Goal: Task Accomplishment & Management: Manage account settings

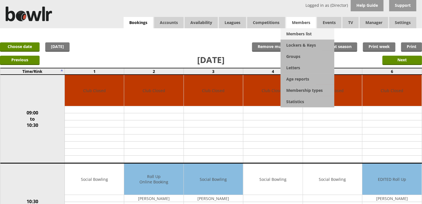
click at [296, 34] on link "Members list" at bounding box center [307, 33] width 54 height 11
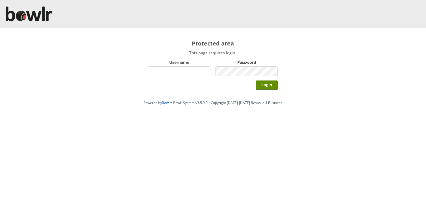
click at [209, 68] on input "Username" at bounding box center [179, 71] width 62 height 10
type input "Director"
click at [256, 81] on input "Login" at bounding box center [267, 85] width 22 height 9
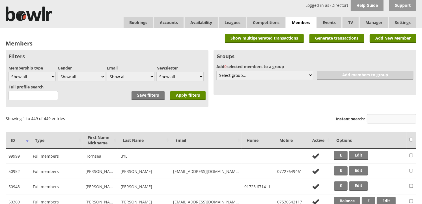
click at [378, 118] on input "Instant search:" at bounding box center [390, 118] width 49 height 9
click at [370, 115] on input "Instant search:" at bounding box center [390, 118] width 49 height 9
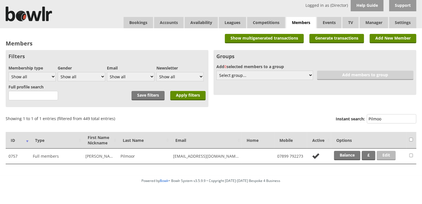
type input "Pilmoo"
click at [385, 157] on link "Edit" at bounding box center [385, 155] width 19 height 9
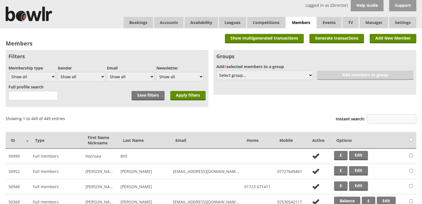
drag, startPoint x: 0, startPoint y: 0, endPoint x: 368, endPoint y: 118, distance: 386.4
click at [368, 118] on input "Instant search:" at bounding box center [390, 118] width 49 height 9
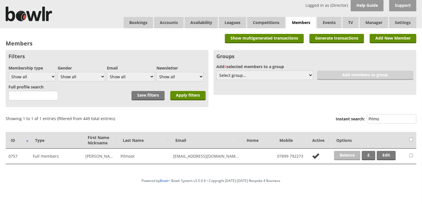
type input "Pilmo"
click at [353, 156] on link "Balance" at bounding box center [347, 155] width 26 height 9
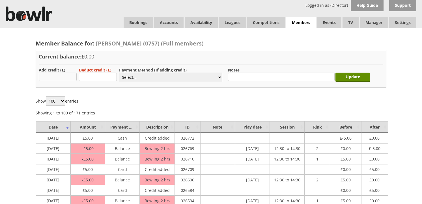
click at [61, 75] on input "text" at bounding box center [58, 77] width 38 height 8
type input "5.00"
click at [217, 79] on select "Select... Cash Card Cheque Bank Transfer Other Member Card Gift Voucher Balance" at bounding box center [170, 77] width 103 height 9
select select "2"
click at [119, 73] on select "Select... Cash Card Cheque Bank Transfer Other Member Card Gift Voucher Balance" at bounding box center [170, 77] width 103 height 9
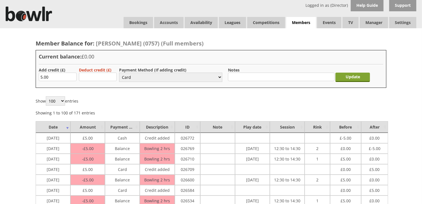
click at [352, 77] on input "Update" at bounding box center [352, 77] width 34 height 9
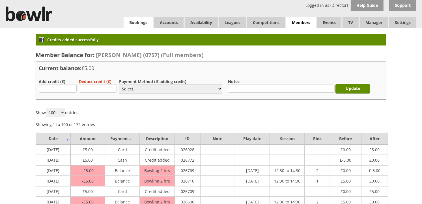
click at [140, 25] on link "Bookings" at bounding box center [137, 22] width 29 height 11
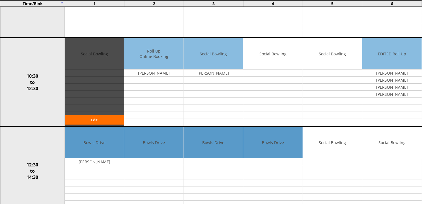
scroll to position [157, 0]
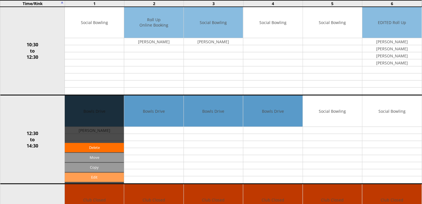
click at [100, 178] on link "Edit" at bounding box center [94, 177] width 59 height 9
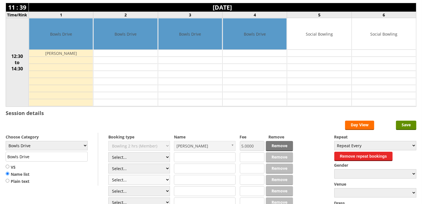
scroll to position [63, 0]
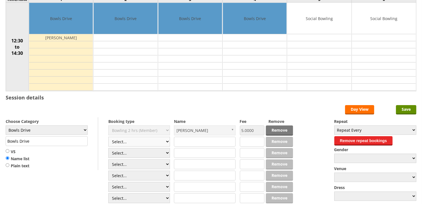
click at [165, 143] on select "Select... Club Competition (Member) Club Competition (Visitor) National (Member…" at bounding box center [139, 142] width 62 height 10
select select "1_50"
click at [108, 137] on select "Select... Club Competition (Member) Club Competition (Visitor) National (Member…" at bounding box center [139, 142] width 62 height 10
type input "5.0000"
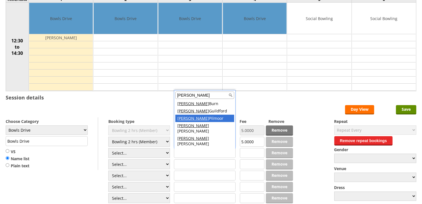
type input "Barry"
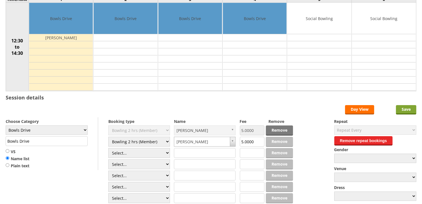
click at [406, 110] on input "Save" at bounding box center [406, 109] width 20 height 9
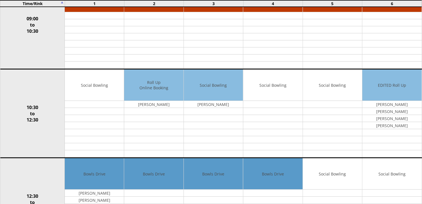
scroll to position [125, 0]
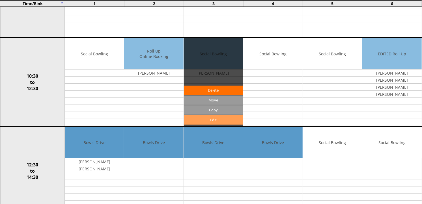
click at [216, 120] on link "Edit" at bounding box center [213, 119] width 59 height 9
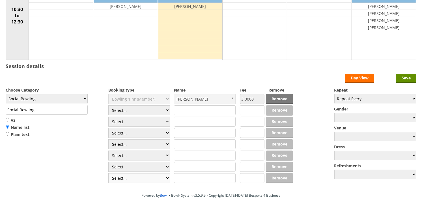
scroll to position [94, 0]
click at [166, 112] on select "Select... Club Competition (Member) Club Competition (Visitor) National (Member…" at bounding box center [139, 110] width 62 height 10
select select "1_54"
click at [108, 106] on select "Select... Club Competition (Member) Club Competition (Visitor) National (Member…" at bounding box center [139, 110] width 62 height 10
type input "3.0000"
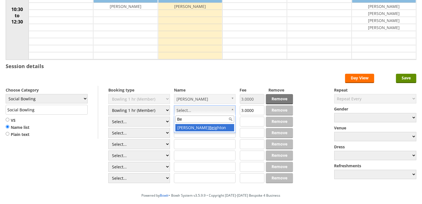
type input "B"
type input "M"
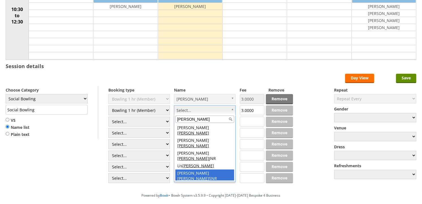
type input "Watson"
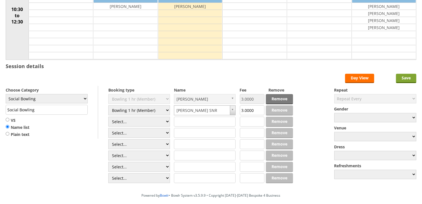
click at [404, 77] on input "Save" at bounding box center [406, 78] width 20 height 9
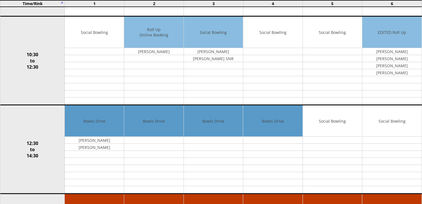
scroll to position [157, 0]
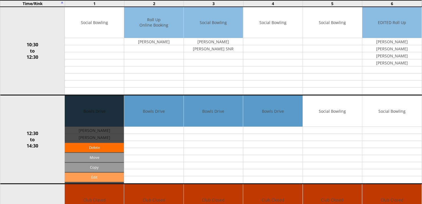
click at [95, 179] on link "Edit" at bounding box center [94, 177] width 59 height 9
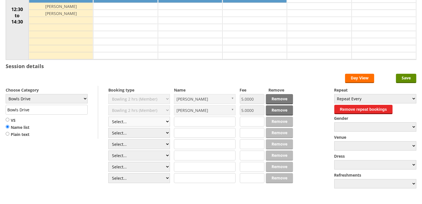
scroll to position [94, 0]
click at [167, 123] on select "Select... Club Competition (Member) Club Competition (Visitor) National (Member…" at bounding box center [139, 122] width 62 height 10
click at [167, 122] on select "Select... Club Competition (Member) Club Competition (Visitor) National (Member…" at bounding box center [139, 122] width 62 height 10
select select "1_50"
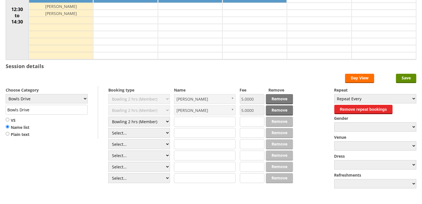
click at [108, 117] on select "Select... Club Competition (Member) Club Competition (Visitor) National (Member…" at bounding box center [139, 122] width 62 height 10
type input "5.0000"
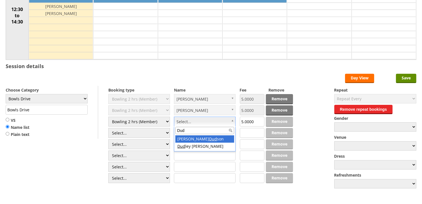
type input "Dud"
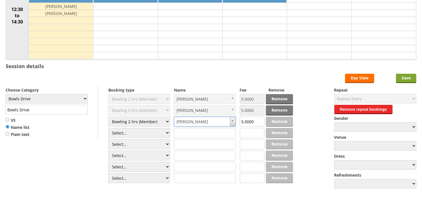
click at [404, 81] on input "Save" at bounding box center [406, 78] width 20 height 9
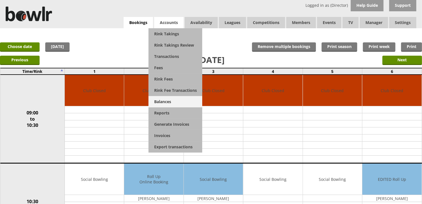
click at [158, 102] on link "Balances" at bounding box center [175, 101] width 54 height 11
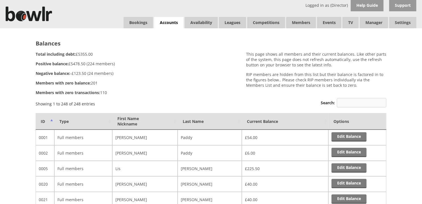
click at [355, 98] on input "Search:" at bounding box center [360, 102] width 49 height 9
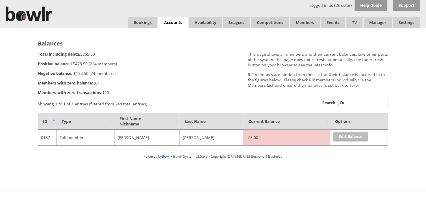
type input "Du"
click at [346, 137] on link "Edit Balance" at bounding box center [350, 136] width 35 height 9
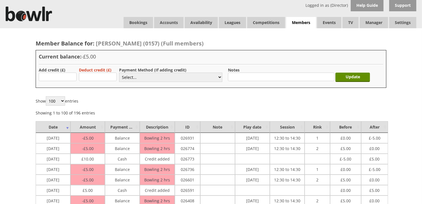
type input "5.00"
click at [222, 80] on select "Select... Cash Card Cheque Bank Transfer Other Member Card Gift Voucher Balance" at bounding box center [170, 77] width 103 height 9
select select "1"
click at [119, 73] on select "Select... Cash Card Cheque Bank Transfer Other Member Card Gift Voucher Balance" at bounding box center [170, 77] width 103 height 9
click at [344, 79] on input "Update" at bounding box center [352, 77] width 34 height 9
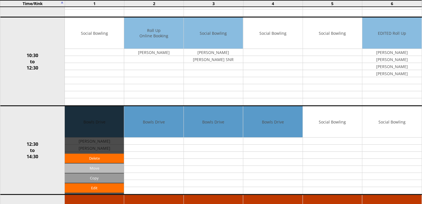
scroll to position [157, 0]
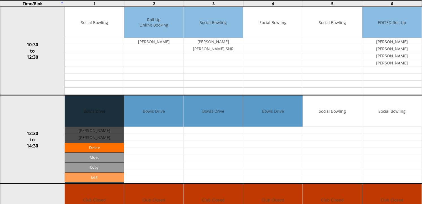
click at [105, 175] on link "Edit" at bounding box center [94, 177] width 59 height 9
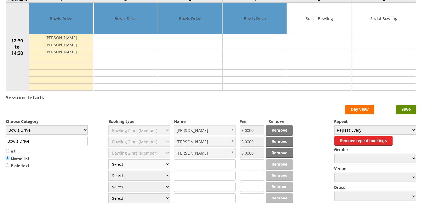
scroll to position [63, 0]
click at [164, 164] on select "Select... Club Competition (Member) Club Competition (Visitor) National (Member…" at bounding box center [139, 164] width 62 height 10
select select "1_50"
click at [108, 160] on select "Select... Club Competition (Member) Club Competition (Visitor) National (Member…" at bounding box center [139, 164] width 62 height 10
type input "5.0000"
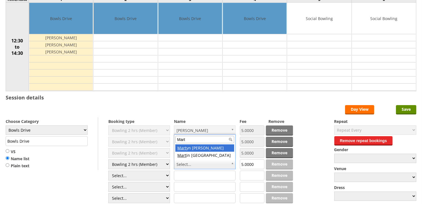
type input "Mart"
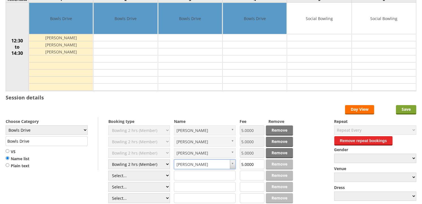
click at [411, 109] on input "Save" at bounding box center [406, 109] width 20 height 9
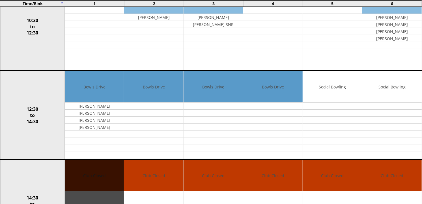
scroll to position [188, 0]
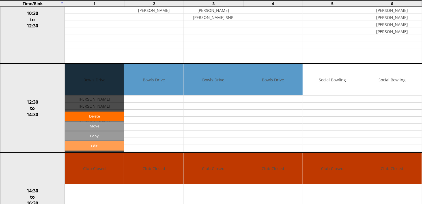
click at [94, 149] on link "Edit" at bounding box center [94, 145] width 59 height 9
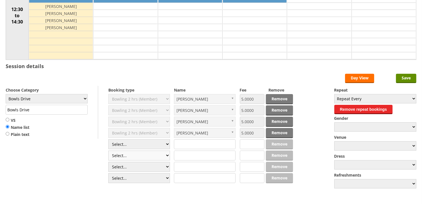
scroll to position [94, 0]
click at [167, 145] on select "Select... Club Competition (Member) Club Competition (Visitor) National (Member…" at bounding box center [139, 144] width 62 height 10
select select "1_50"
click at [108, 140] on select "Select... Club Competition (Member) Club Competition (Visitor) National (Member…" at bounding box center [139, 144] width 62 height 10
type input "5.0000"
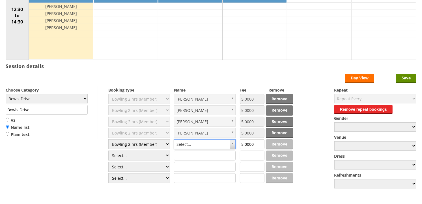
type input "H"
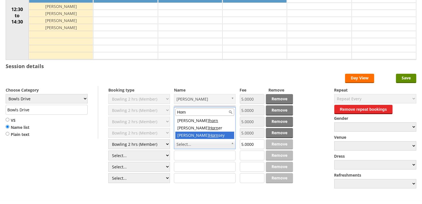
type input "Horn"
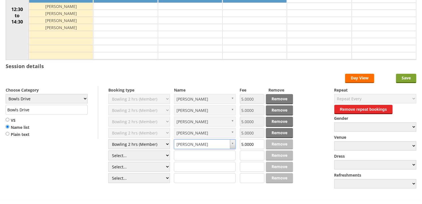
click at [405, 79] on input "Save" at bounding box center [406, 78] width 20 height 9
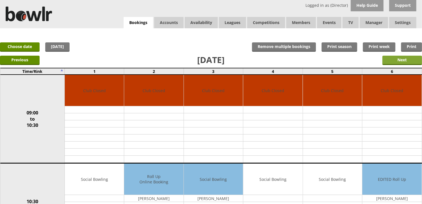
click at [393, 58] on input "Next" at bounding box center [402, 60] width 40 height 9
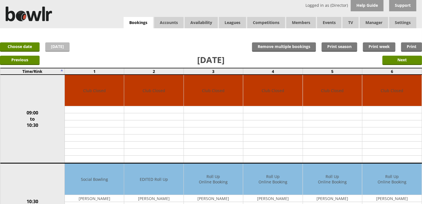
click at [47, 46] on link "[DATE]" at bounding box center [57, 46] width 24 height 9
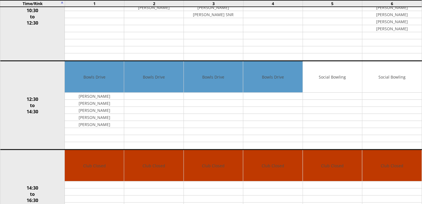
scroll to position [220, 0]
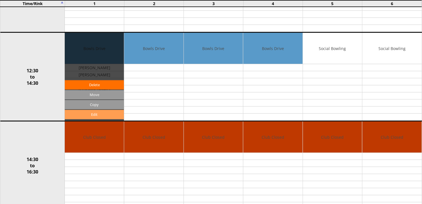
click at [95, 118] on link "Edit" at bounding box center [94, 114] width 59 height 9
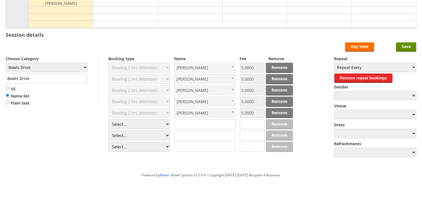
scroll to position [125, 0]
click at [168, 125] on select "Select... Club Competition (Member) Club Competition (Visitor) National (Member…" at bounding box center [139, 124] width 62 height 10
select select "1_50"
click at [108, 120] on select "Select... Club Competition (Member) Club Competition (Visitor) National (Member…" at bounding box center [139, 124] width 62 height 10
type input "5.0000"
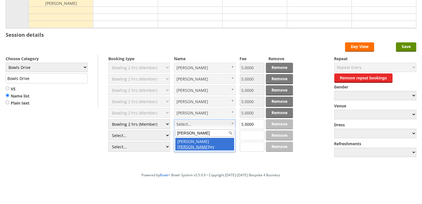
type input "Hunt"
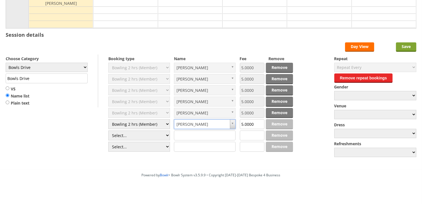
click at [403, 49] on input "Save" at bounding box center [406, 46] width 20 height 9
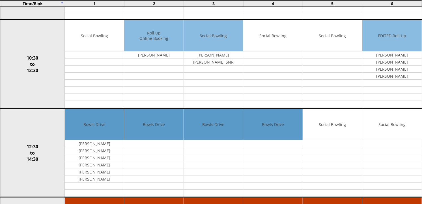
scroll to position [157, 0]
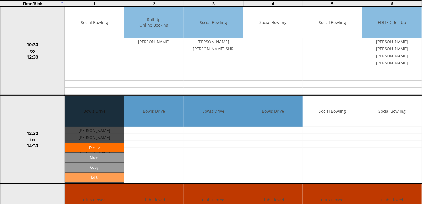
click at [103, 175] on link "Edit" at bounding box center [94, 177] width 59 height 9
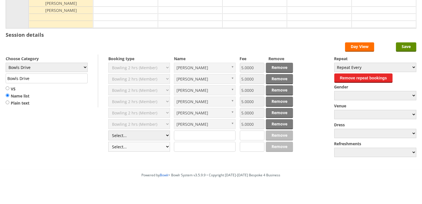
scroll to position [125, 0]
click at [165, 135] on select "Select... Club Competition (Member) Club Competition (Visitor) National (Member…" at bounding box center [139, 136] width 62 height 10
select select "1_50"
click at [108, 131] on select "Select... Club Competition (Member) Club Competition (Visitor) National (Member…" at bounding box center [139, 136] width 62 height 10
type input "5.0000"
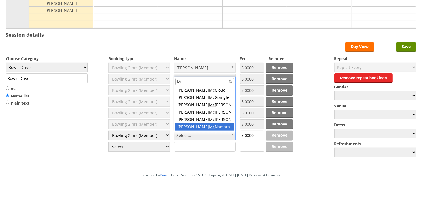
type input "Mc"
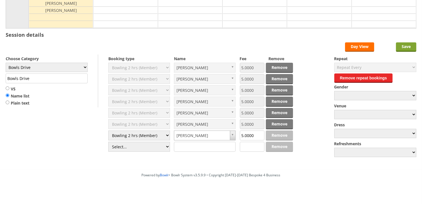
click at [405, 45] on input "Save" at bounding box center [406, 46] width 20 height 9
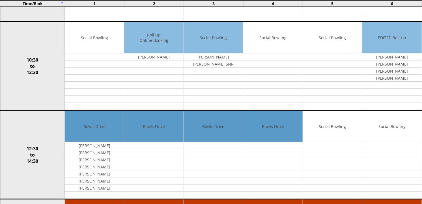
scroll to position [157, 0]
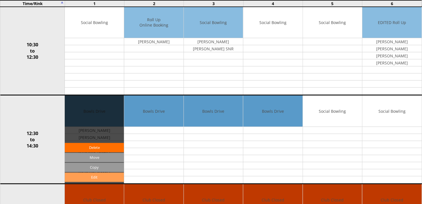
click at [90, 177] on link "Edit" at bounding box center [94, 177] width 59 height 9
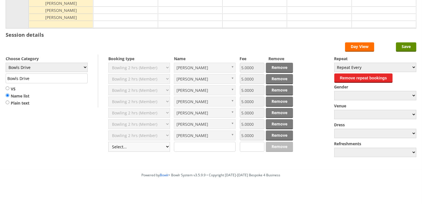
scroll to position [125, 0]
click at [165, 146] on select "Select... Club Competition (Member) Club Competition (Visitor) National (Member…" at bounding box center [139, 147] width 62 height 10
select select "1_50"
click at [108, 142] on select "Select... Club Competition (Member) Club Competition (Visitor) National (Member…" at bounding box center [139, 147] width 62 height 10
type input "5.0000"
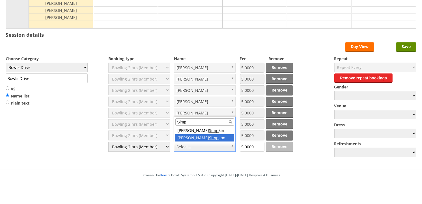
type input "Simp"
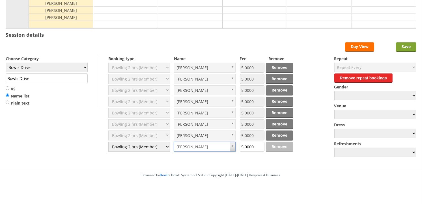
click at [399, 47] on input "Save" at bounding box center [406, 46] width 20 height 9
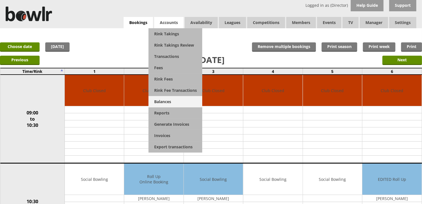
click at [159, 101] on link "Balances" at bounding box center [175, 101] width 54 height 11
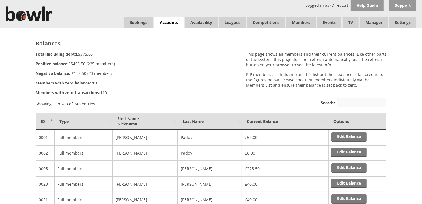
click at [366, 99] on input "Search:" at bounding box center [360, 102] width 49 height 9
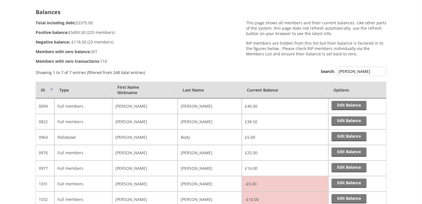
scroll to position [63, 0]
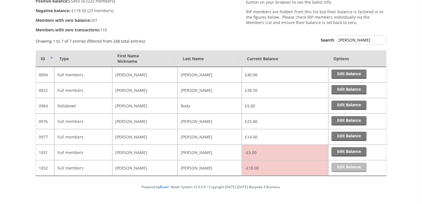
type input "robert"
click at [348, 166] on link "Edit Balance" at bounding box center [348, 167] width 35 height 9
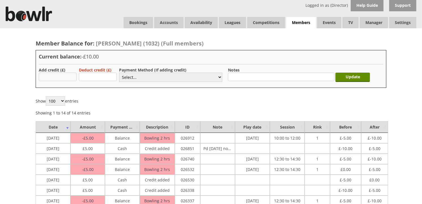
click at [56, 77] on input "text" at bounding box center [58, 77] width 38 height 8
type input "5.00"
click at [220, 77] on select "Select... Cash Card Cheque Bank Transfer Other Member Card Gift Voucher Balance" at bounding box center [170, 77] width 103 height 9
select select "2"
click at [119, 73] on select "Select... Cash Card Cheque Bank Transfer Other Member Card Gift Voucher Balance" at bounding box center [170, 77] width 103 height 9
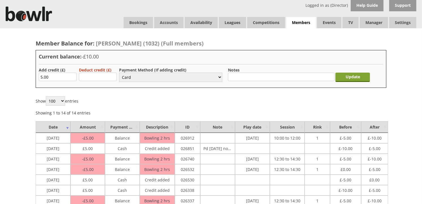
click at [346, 76] on input "Update" at bounding box center [352, 77] width 34 height 9
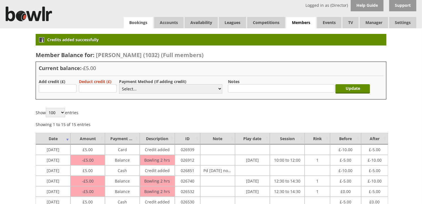
click at [140, 23] on link "Bookings" at bounding box center [137, 22] width 29 height 11
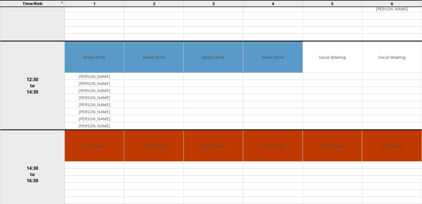
scroll to position [220, 0]
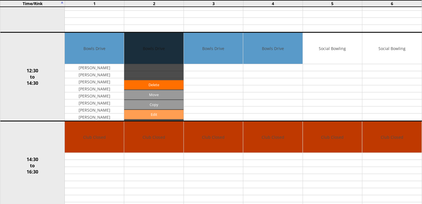
click at [157, 114] on link "Edit" at bounding box center [153, 114] width 59 height 9
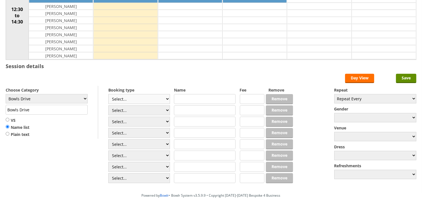
scroll to position [94, 0]
click at [168, 101] on select "Select... Club Competition (Member) Club Competition (Visitor) National (Member…" at bounding box center [139, 99] width 62 height 10
select select "1_50"
click at [108, 94] on select "Select... Club Competition (Member) Club Competition (Visitor) National (Member…" at bounding box center [139, 99] width 62 height 10
type input "5.0000"
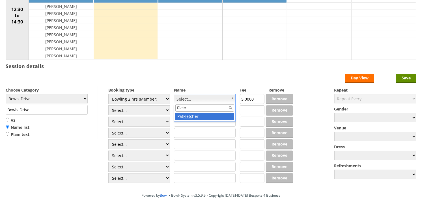
type input "Fletc"
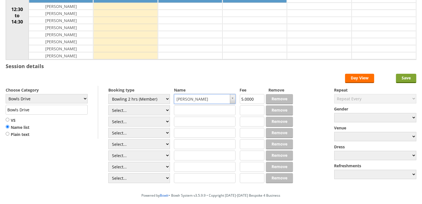
click at [405, 79] on input "Save" at bounding box center [406, 78] width 20 height 9
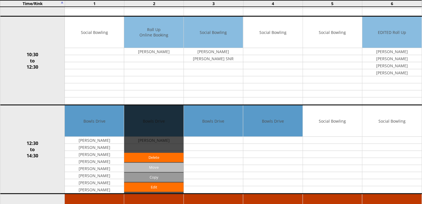
scroll to position [157, 0]
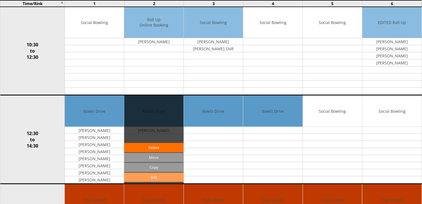
click at [155, 177] on link "Edit" at bounding box center [153, 177] width 59 height 9
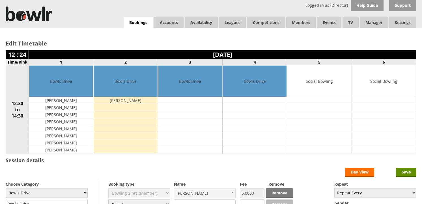
scroll to position [63, 0]
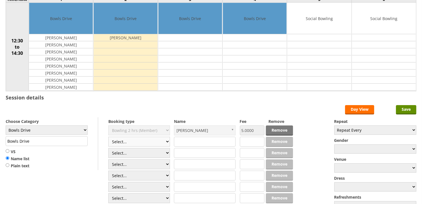
click at [165, 143] on select "Select... Club Competition (Member) Club Competition (Visitor) National (Member…" at bounding box center [139, 142] width 62 height 10
select select "1_50"
click at [108, 137] on select "Select... Club Competition (Member) Club Competition (Visitor) National (Member…" at bounding box center [139, 142] width 62 height 10
type input "5.0000"
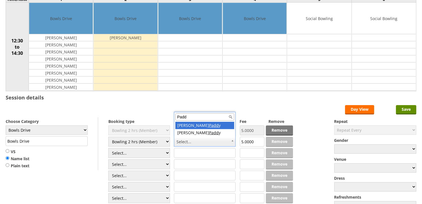
type input "Padd"
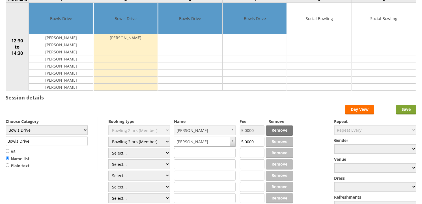
click at [403, 109] on input "Save" at bounding box center [406, 109] width 20 height 9
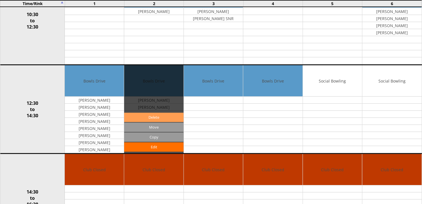
scroll to position [220, 0]
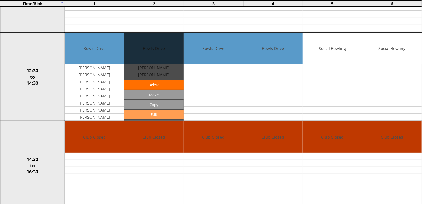
click at [153, 116] on link "Edit" at bounding box center [153, 114] width 59 height 9
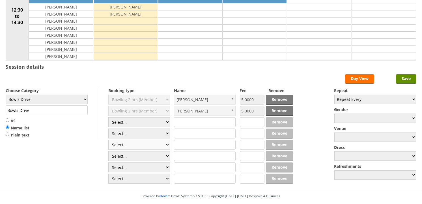
scroll to position [94, 0]
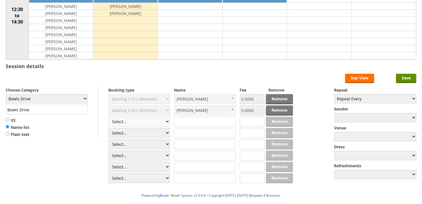
click at [167, 123] on select "Select... Club Competition (Member) Club Competition (Visitor) National (Member…" at bounding box center [139, 122] width 62 height 10
select select "1_50"
click at [108, 117] on select "Select... Club Competition (Member) Club Competition (Visitor) National (Member…" at bounding box center [139, 122] width 62 height 10
type input "5.0000"
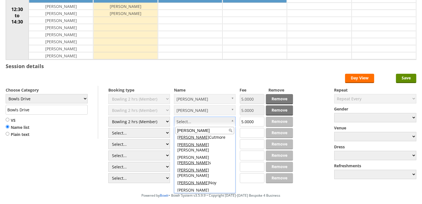
scroll to position [9, 0]
type input "Robert"
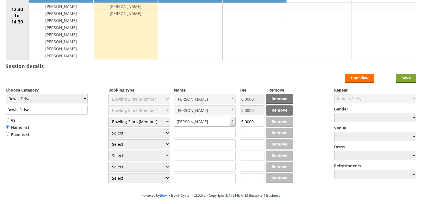
click at [403, 79] on input "Save" at bounding box center [406, 78] width 20 height 9
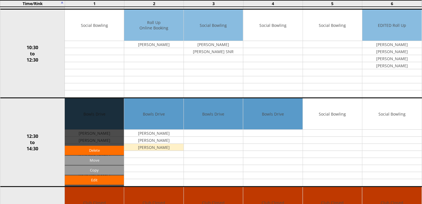
scroll to position [188, 0]
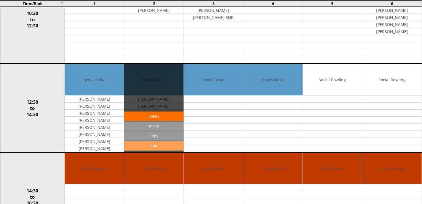
click at [153, 147] on link "Edit" at bounding box center [153, 145] width 59 height 9
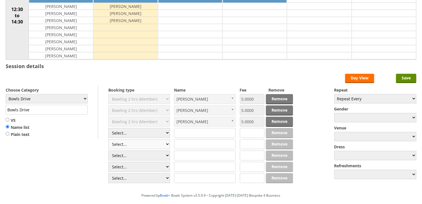
scroll to position [94, 0]
click at [168, 132] on select "Select... Club Competition (Member) Club Competition (Visitor) National (Member…" at bounding box center [139, 133] width 62 height 10
select select "1_50"
click at [108, 128] on select "Select... Club Competition (Member) Club Competition (Visitor) National (Member…" at bounding box center [139, 133] width 62 height 10
type input "5.0000"
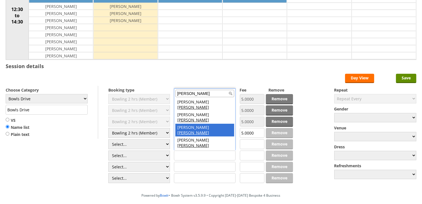
type input "Roberts"
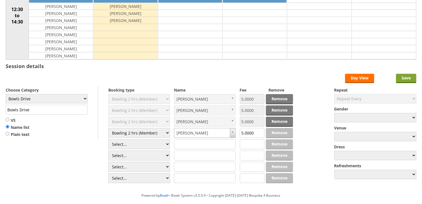
click at [407, 79] on input "Save" at bounding box center [406, 78] width 20 height 9
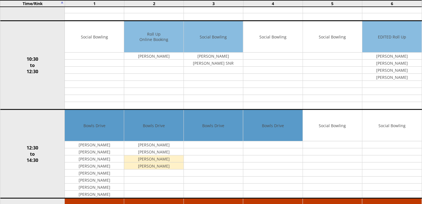
scroll to position [157, 0]
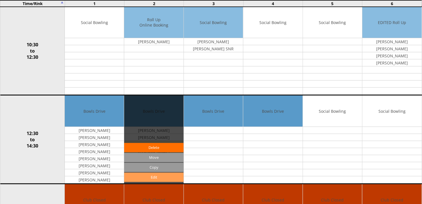
click at [156, 177] on link "Edit" at bounding box center [153, 177] width 59 height 9
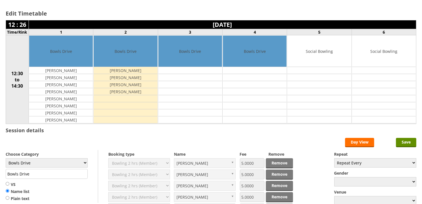
scroll to position [94, 0]
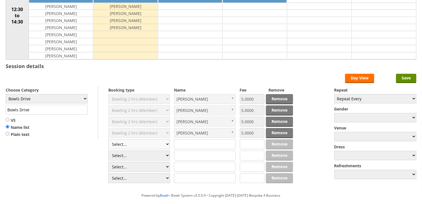
click at [166, 144] on select "Select... Club Competition (Member) Club Competition (Visitor) National (Member…" at bounding box center [139, 144] width 62 height 10
select select "1_49"
click at [108, 140] on select "Select... Club Competition (Member) Club Competition (Visitor) National (Member…" at bounding box center [139, 144] width 62 height 10
type input "1.0000"
drag, startPoint x: 188, startPoint y: 137, endPoint x: 187, endPoint y: 145, distance: 7.7
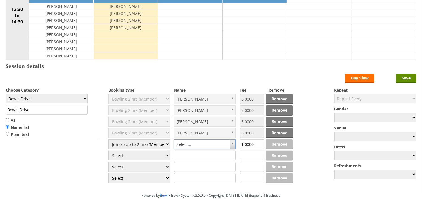
type input "W"
type input "Wa"
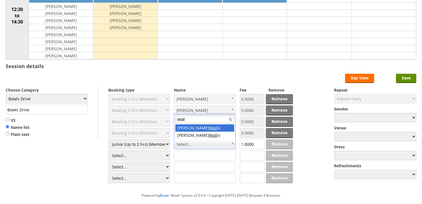
type input "Wall"
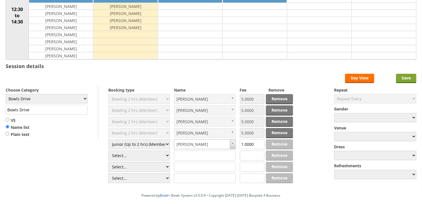
drag, startPoint x: 411, startPoint y: 77, endPoint x: 405, endPoint y: 79, distance: 7.0
click at [411, 77] on input "Save" at bounding box center [406, 78] width 20 height 9
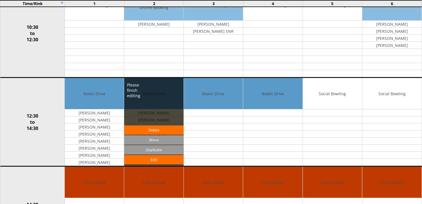
scroll to position [188, 0]
click at [156, 159] on link "Edit" at bounding box center [153, 159] width 59 height 9
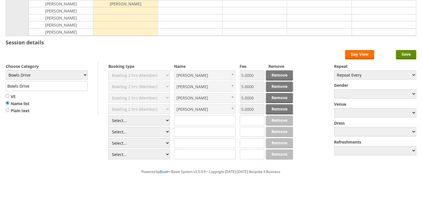
scroll to position [121, 0]
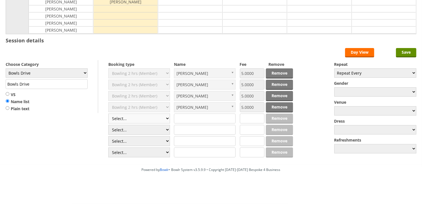
click at [166, 120] on select "Select... Club Competition (Member) Club Competition (Visitor) National (Member…" at bounding box center [139, 119] width 62 height 10
select select "1_50"
click at [108, 114] on select "Select... Club Competition (Member) Club Competition (Visitor) National (Member…" at bounding box center [139, 119] width 62 height 10
type input "5.0000"
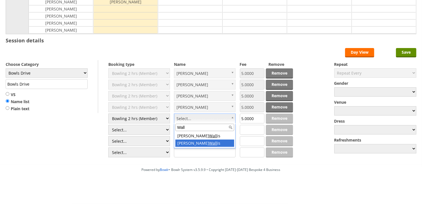
type input "Wall"
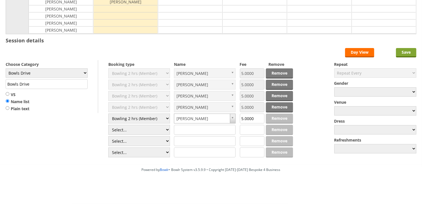
click at [407, 50] on input "Save" at bounding box center [406, 52] width 20 height 9
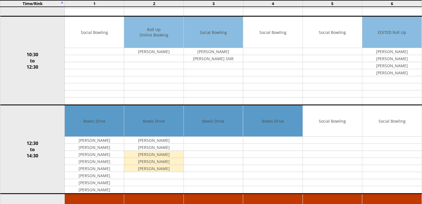
scroll to position [157, 0]
